Goal: Task Accomplishment & Management: Use online tool/utility

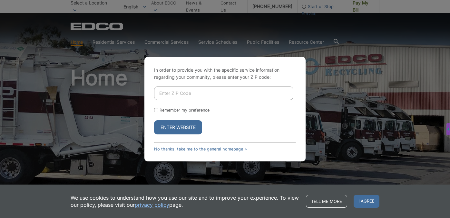
click at [155, 111] on input "Remember my preference" at bounding box center [156, 110] width 4 height 4
checkbox input "true"
click at [183, 93] on input "Enter ZIP Code" at bounding box center [223, 94] width 139 height 14
type input "92024"
click at [177, 129] on button "Enter Website" at bounding box center [178, 128] width 48 height 14
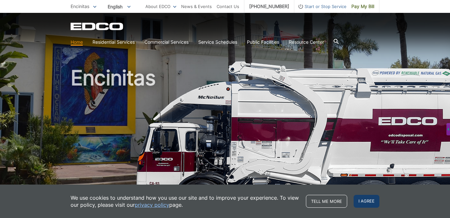
click at [365, 199] on span "I agree" at bounding box center [366, 201] width 26 height 13
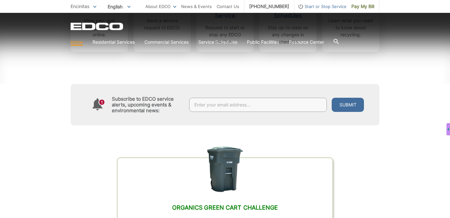
scroll to position [525, 0]
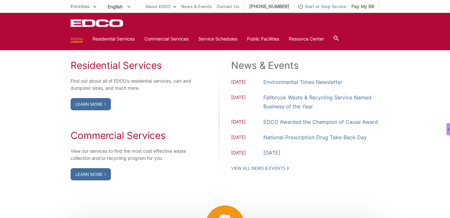
click at [339, 37] on icon at bounding box center [335, 38] width 5 height 5
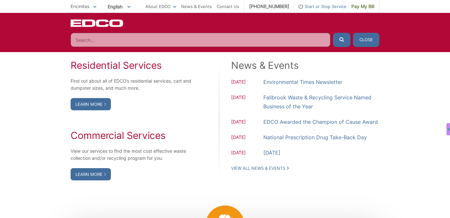
click at [252, 42] on input "Search" at bounding box center [201, 40] width 260 height 14
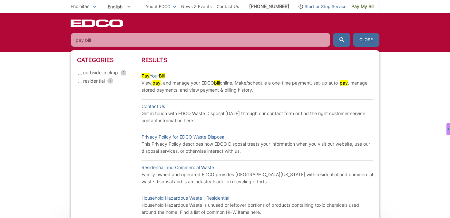
type input "pay bill"
click at [159, 76] on link "Pay Your Bill" at bounding box center [152, 75] width 23 height 7
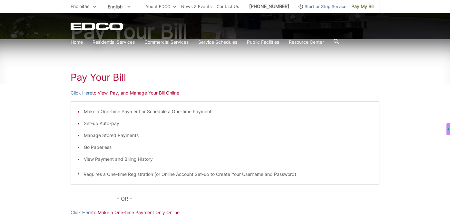
scroll to position [79, 0]
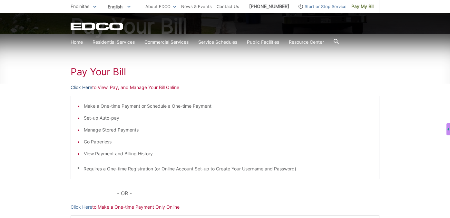
click at [79, 87] on link "Click Here" at bounding box center [82, 87] width 22 height 7
